Goal: Task Accomplishment & Management: Manage account settings

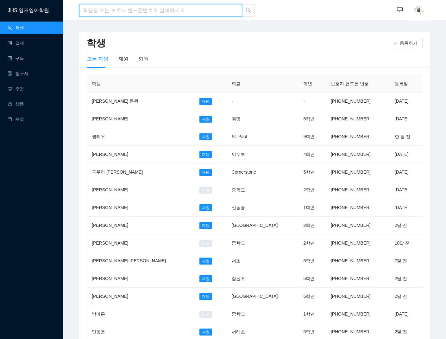
click at [198, 9] on input "search" at bounding box center [160, 10] width 163 height 13
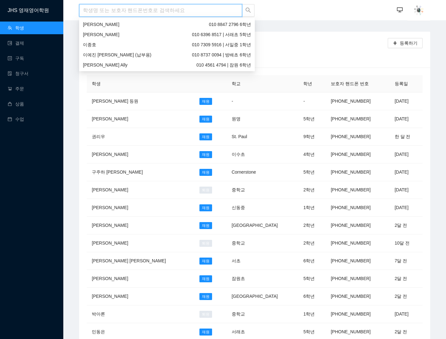
click at [198, 9] on input "search" at bounding box center [160, 10] width 163 height 13
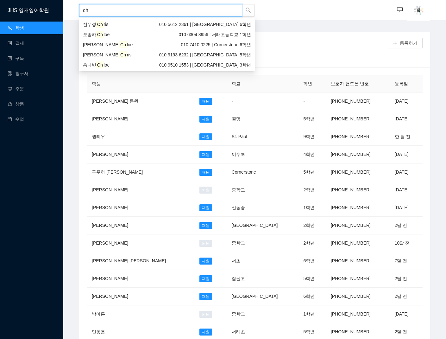
type input "c"
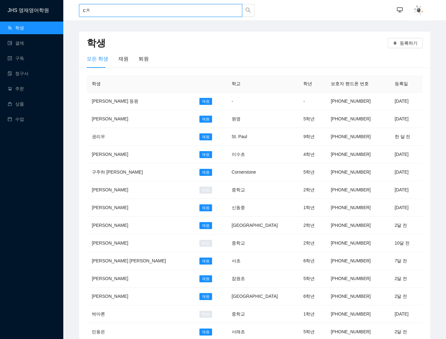
type input "c"
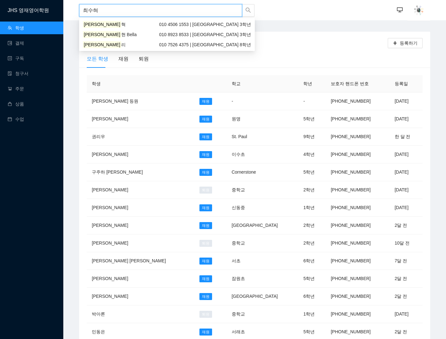
type input "[PERSON_NAME]"
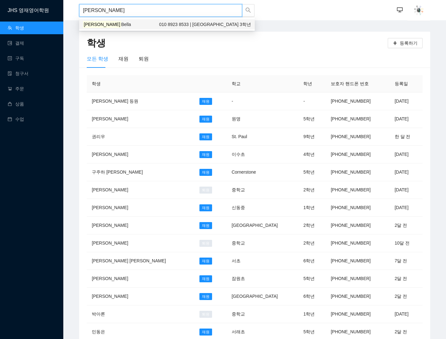
click at [117, 28] on div "[PERSON_NAME] [PERSON_NAME] 010 8923 8533 | [GEOGRAPHIC_DATA] 3학년" at bounding box center [167, 24] width 176 height 10
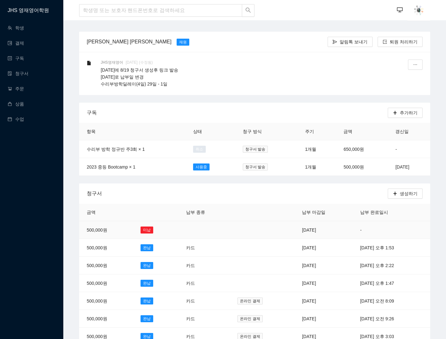
click at [294, 232] on td "[DATE]" at bounding box center [323, 230] width 58 height 18
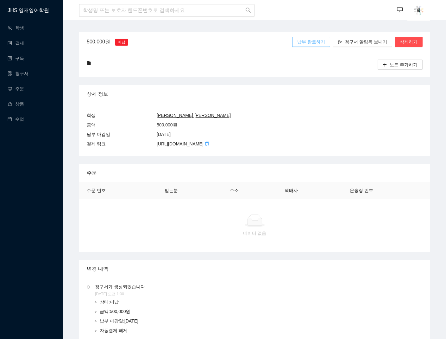
click at [328, 37] on button "납부 완료하기" at bounding box center [311, 42] width 38 height 10
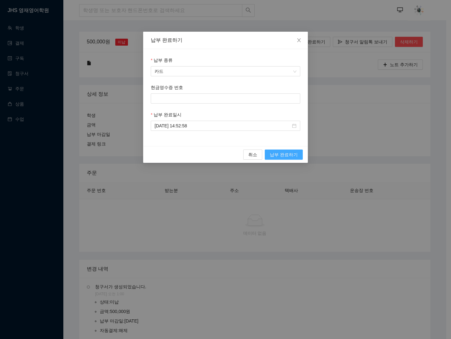
click at [287, 159] on button "납부 완료하기" at bounding box center [284, 154] width 38 height 10
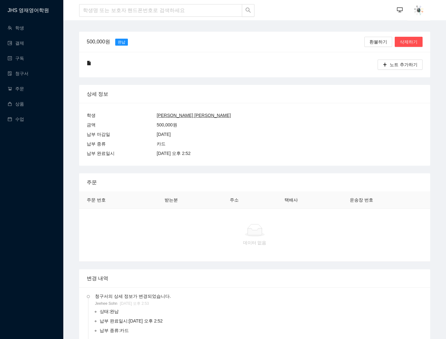
click at [33, 9] on h1 "JHS 영재영어학원" at bounding box center [36, 10] width 56 height 20
